Goal: Task Accomplishment & Management: Complete application form

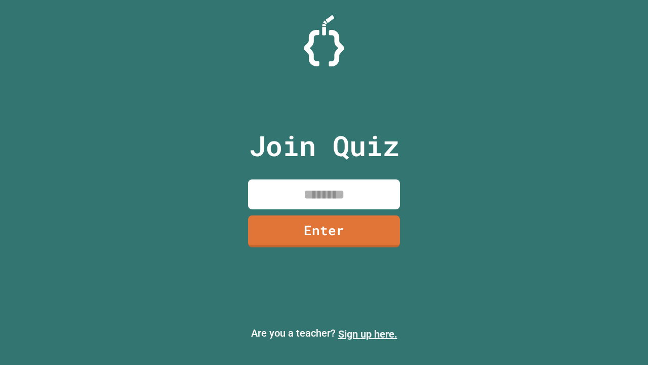
click at [368, 334] on link "Sign up here." at bounding box center [367, 334] width 59 height 12
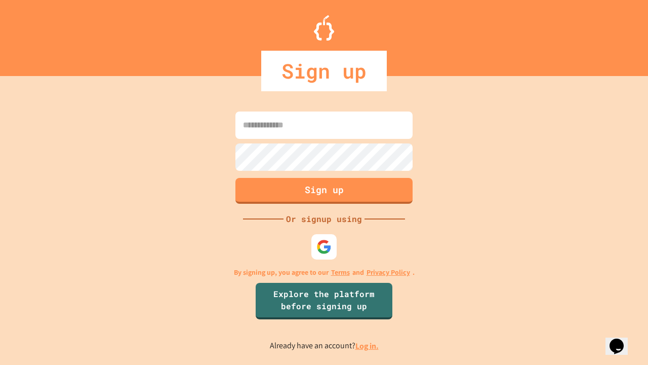
click at [368, 346] on link "Log in." at bounding box center [367, 345] width 23 height 11
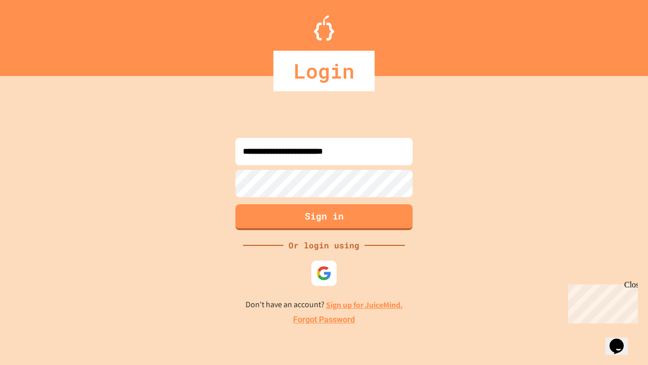
type input "**********"
